Goal: Task Accomplishment & Management: Manage account settings

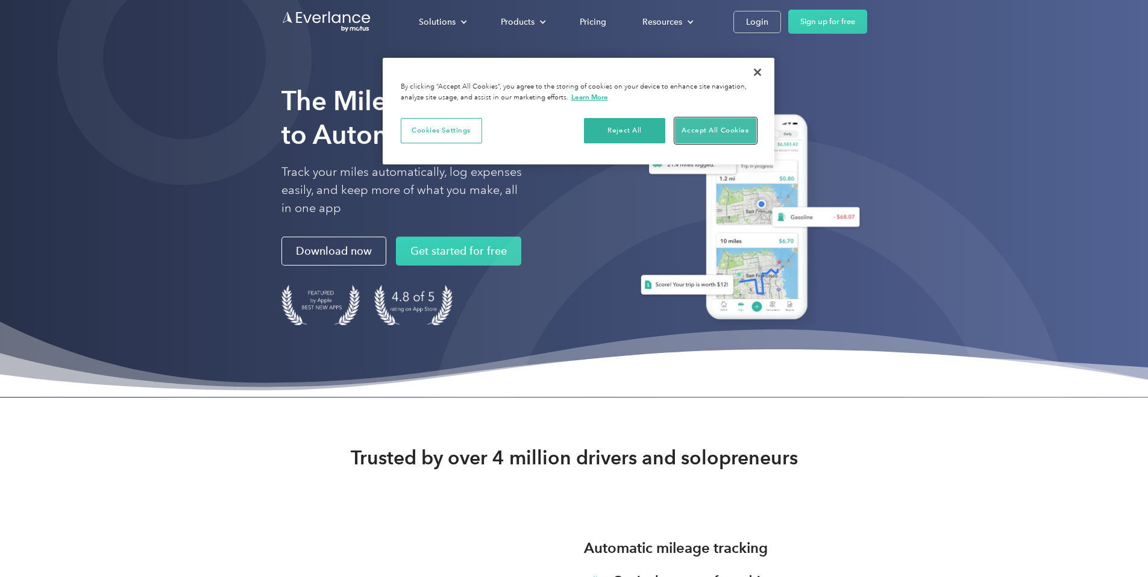
click at [719, 127] on button "Accept All Cookies" at bounding box center [715, 130] width 81 height 25
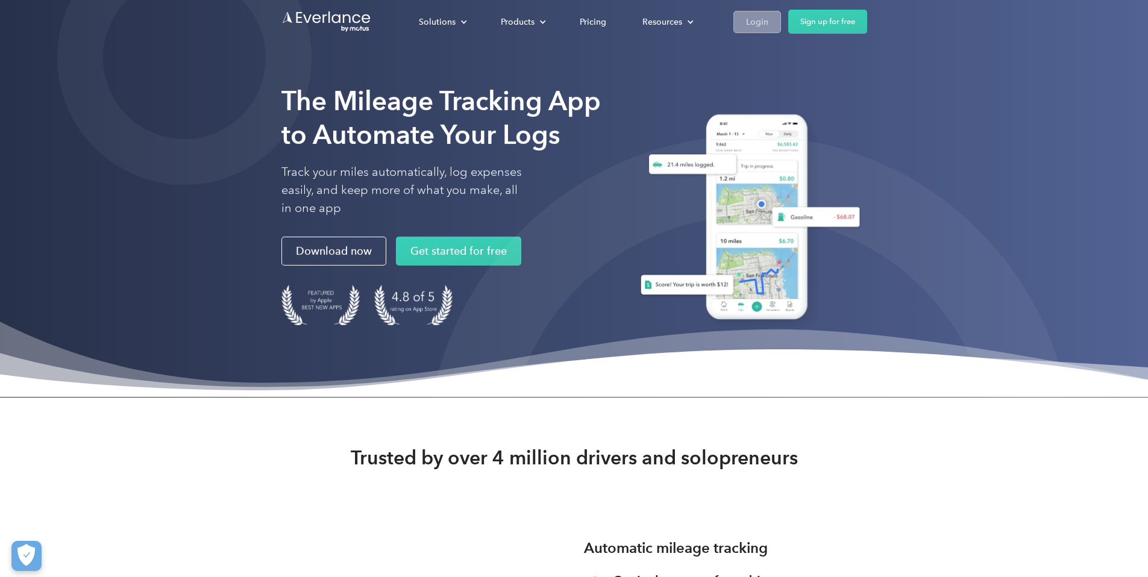
click at [768, 22] on div "Login" at bounding box center [757, 21] width 22 height 15
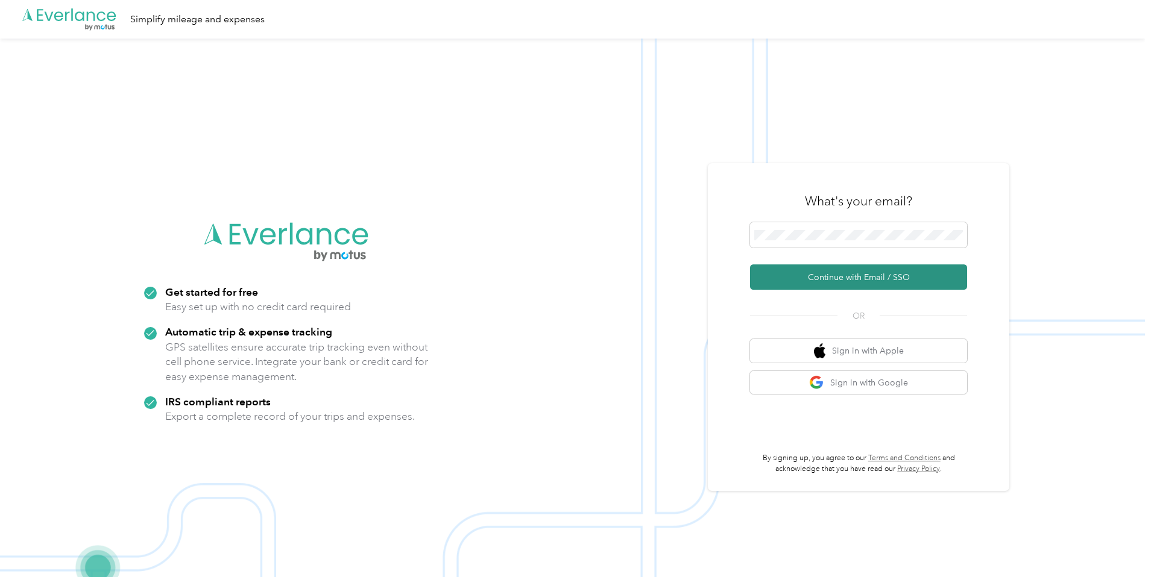
click at [888, 281] on button "Continue with Email / SSO" at bounding box center [858, 277] width 217 height 25
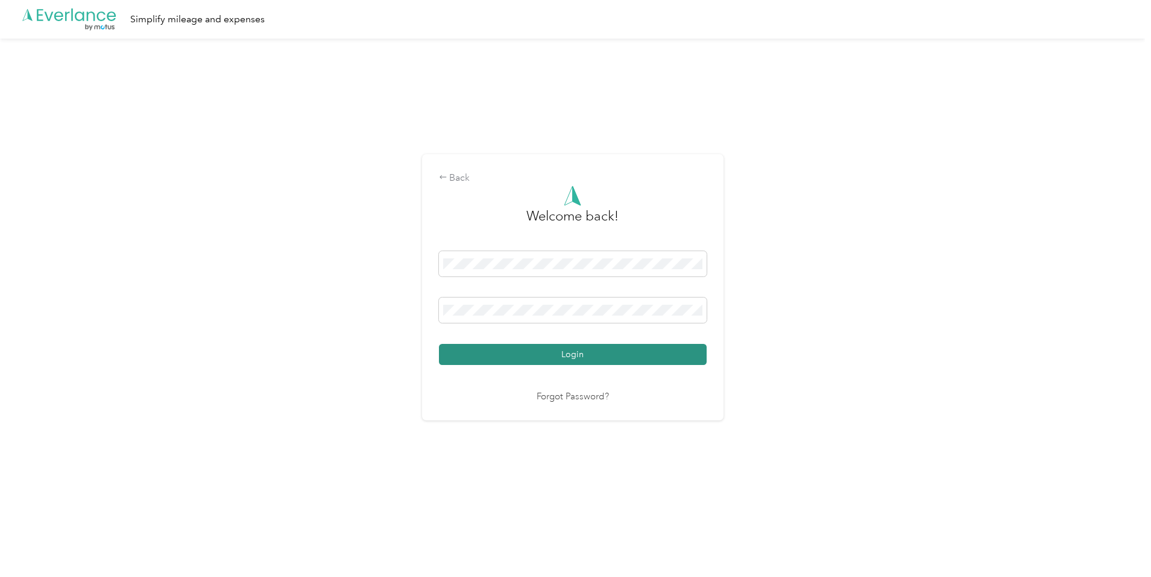
click at [598, 360] on button "Login" at bounding box center [573, 354] width 268 height 21
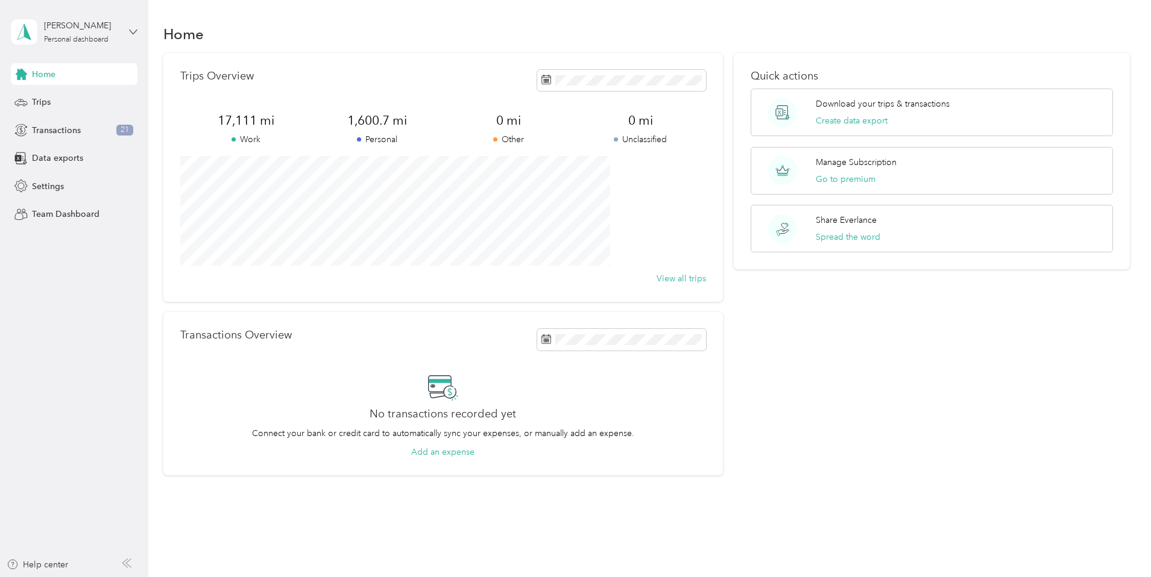
click at [130, 31] on icon at bounding box center [133, 32] width 8 height 8
click at [174, 38] on div "Home" at bounding box center [646, 33] width 967 height 25
click at [63, 132] on span "Transactions" at bounding box center [56, 130] width 49 height 13
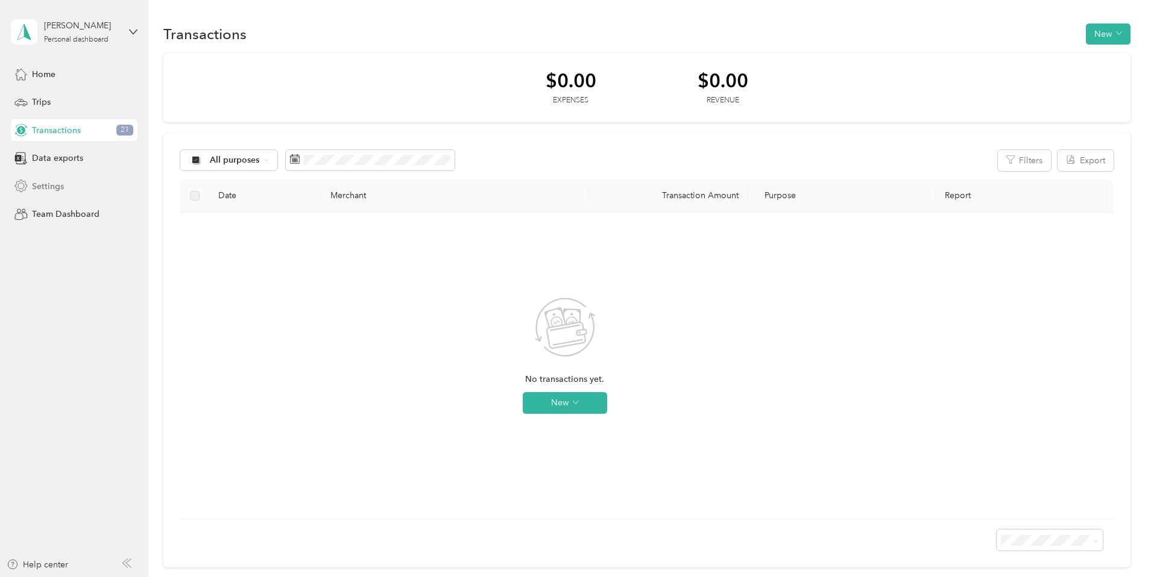
click at [57, 186] on span "Settings" at bounding box center [48, 186] width 32 height 13
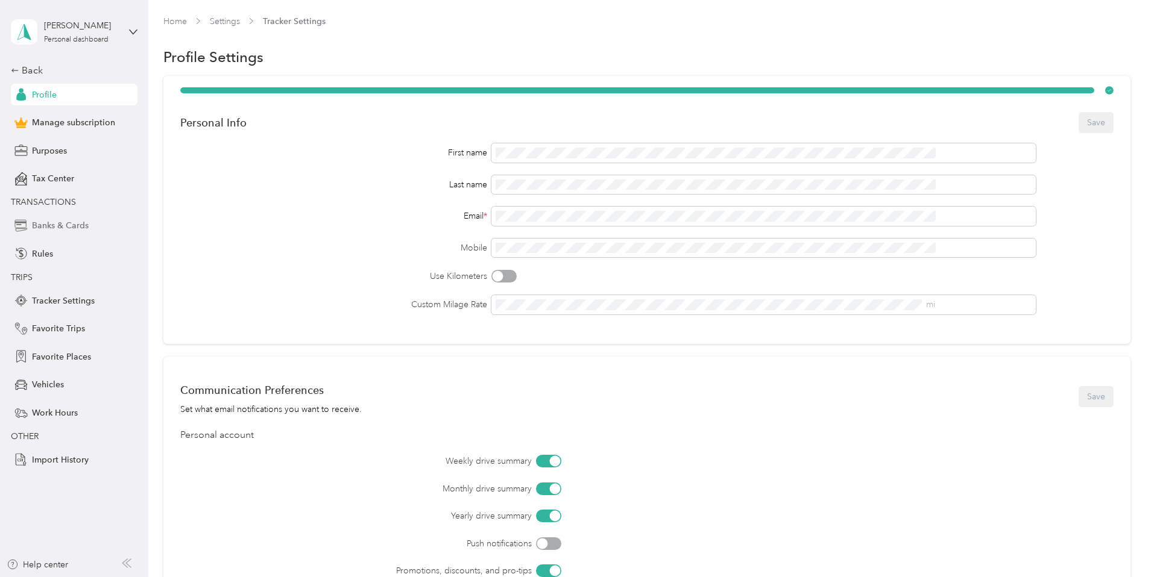
click at [55, 227] on span "Banks & Cards" at bounding box center [60, 225] width 57 height 13
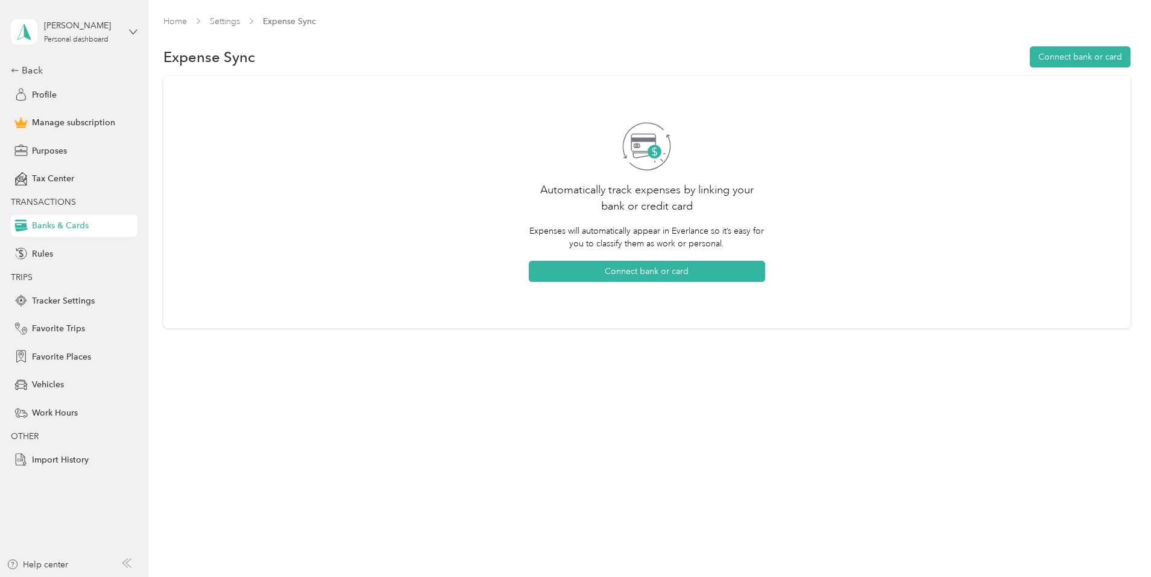
click at [130, 30] on icon at bounding box center [133, 32] width 7 height 4
click at [199, 177] on div "Automatically track expenses by linking your bank or credit card Expenses will …" at bounding box center [646, 207] width 967 height 263
click at [59, 122] on span "Manage subscription" at bounding box center [73, 122] width 83 height 13
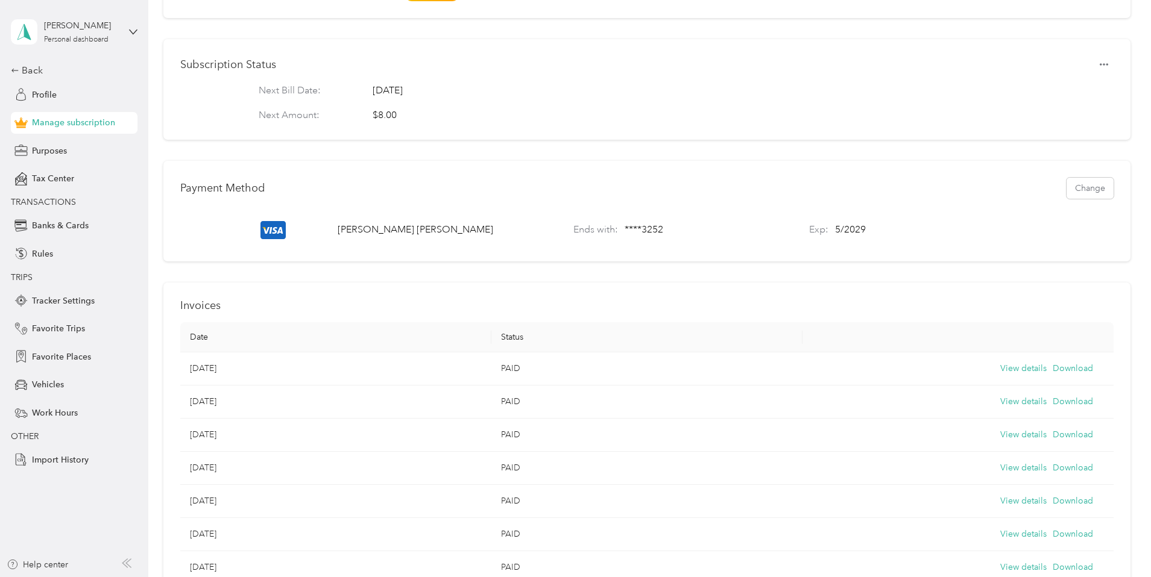
scroll to position [293, 0]
click at [1066, 193] on button "Change" at bounding box center [1089, 185] width 47 height 21
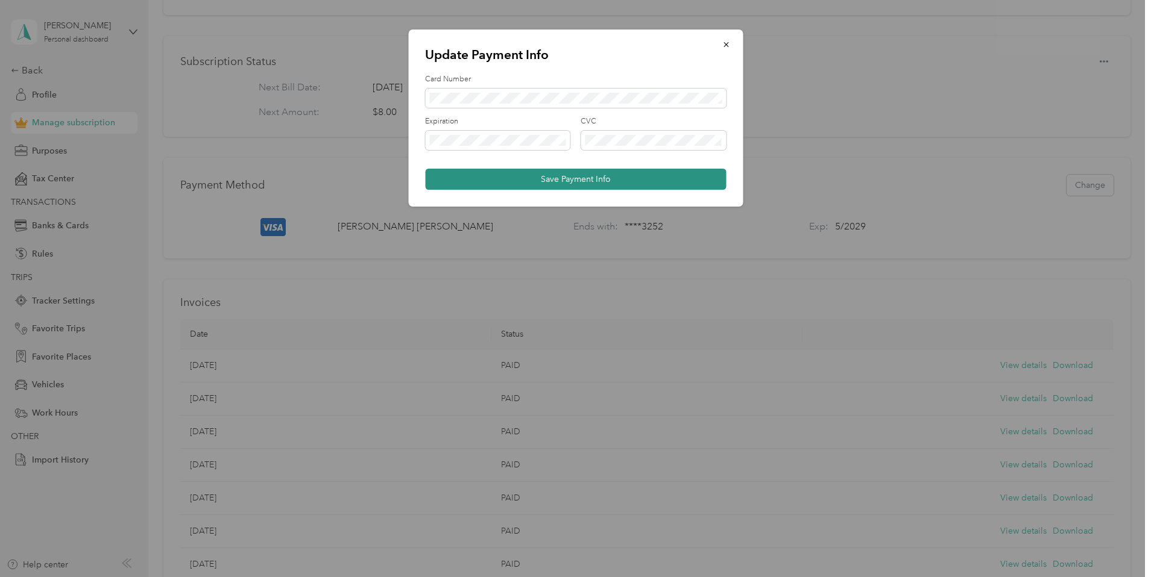
click at [608, 181] on button "Save Payment Info" at bounding box center [575, 179] width 301 height 21
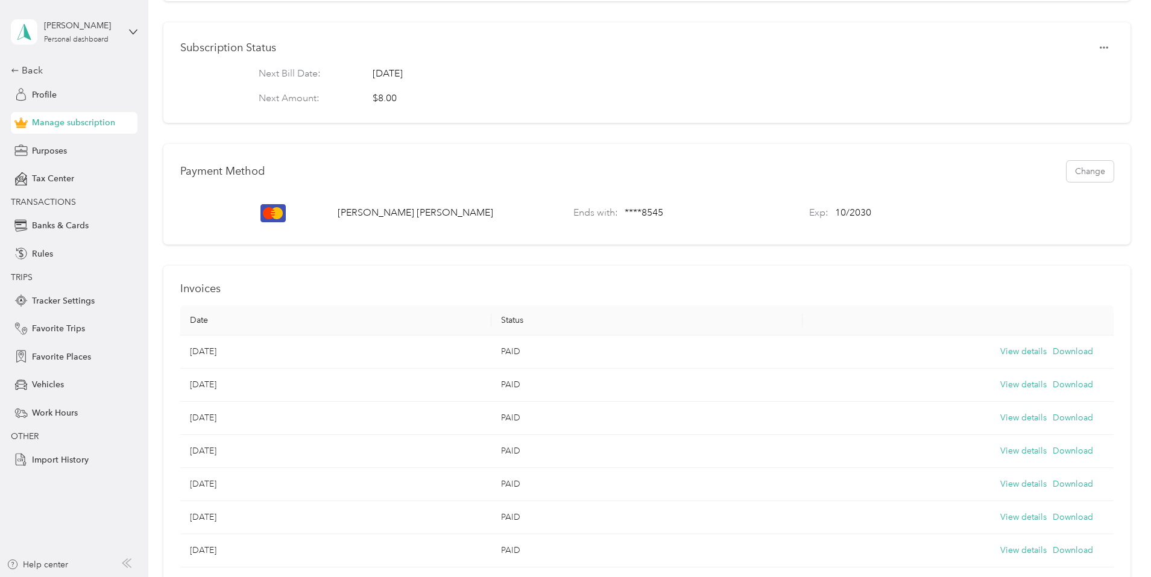
scroll to position [323, 0]
